Goal: Browse casually: Explore the website without a specific task or goal

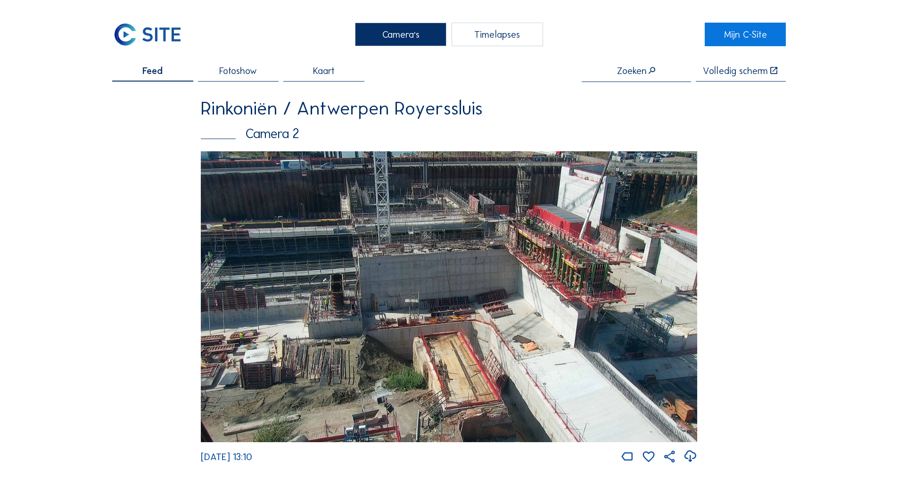
click at [282, 262] on img at bounding box center [449, 296] width 497 height 291
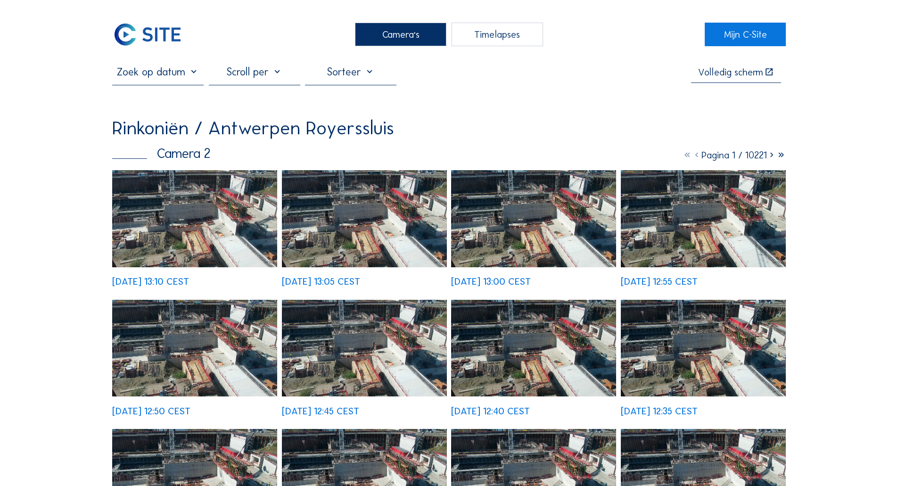
click at [152, 190] on img at bounding box center [194, 218] width 165 height 97
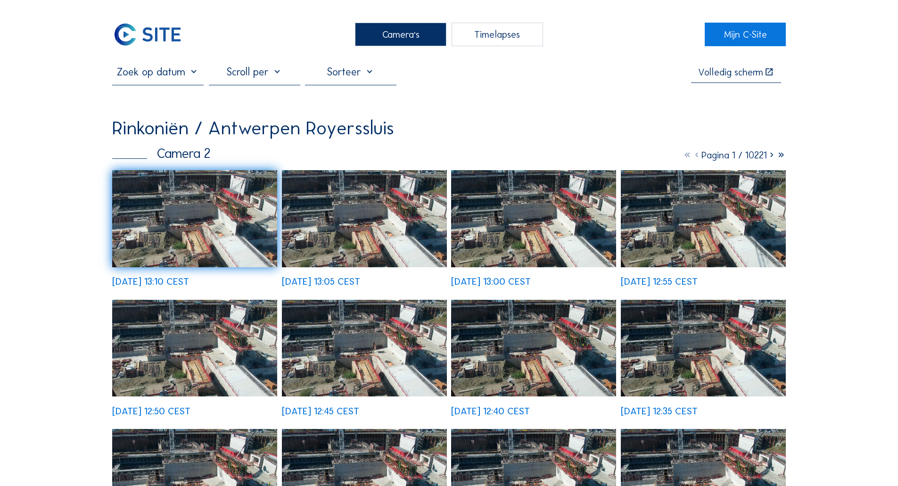
click at [175, 35] on img at bounding box center [147, 35] width 71 height 24
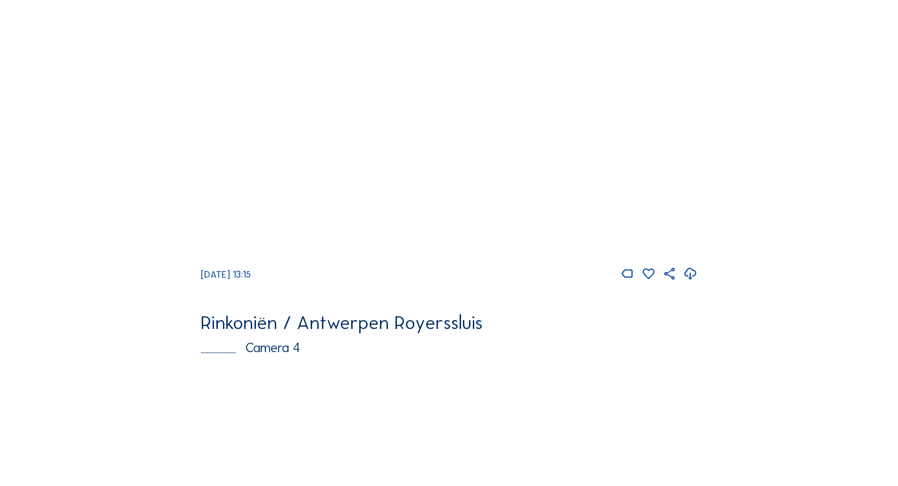
scroll to position [1331, 0]
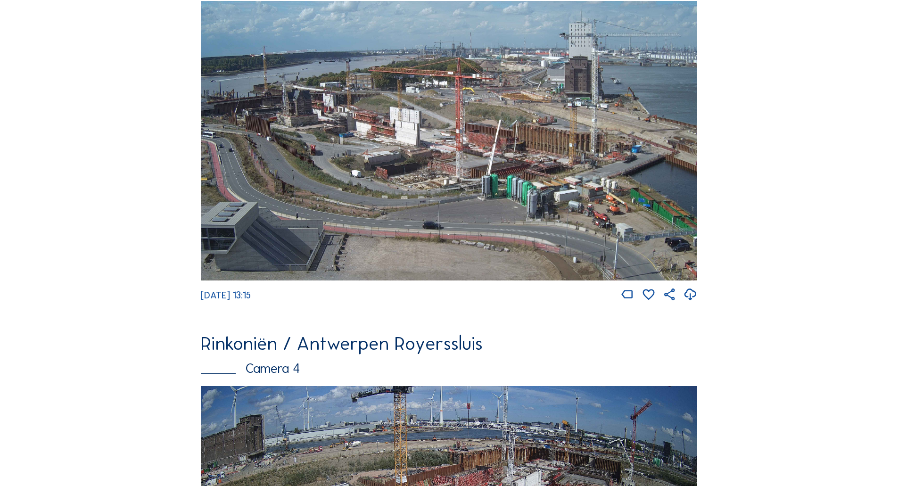
click at [500, 206] on img at bounding box center [449, 141] width 497 height 280
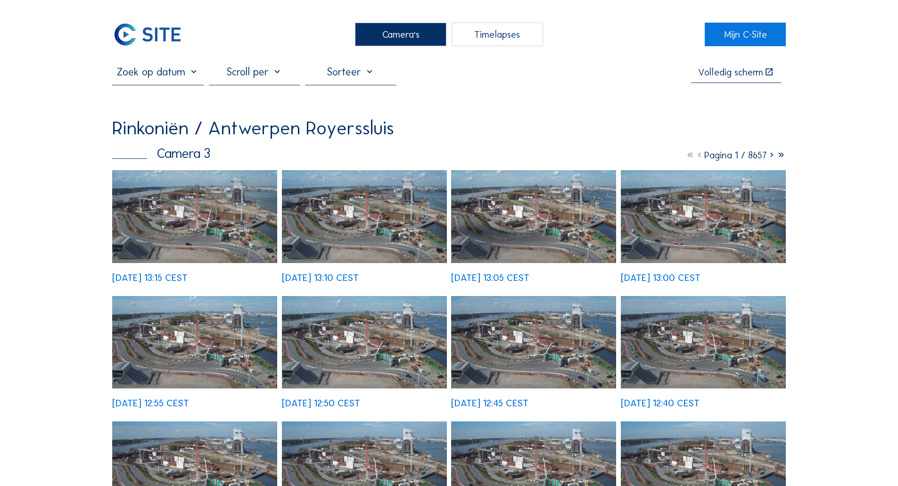
click at [187, 202] on img at bounding box center [194, 216] width 165 height 93
